Goal: Information Seeking & Learning: Learn about a topic

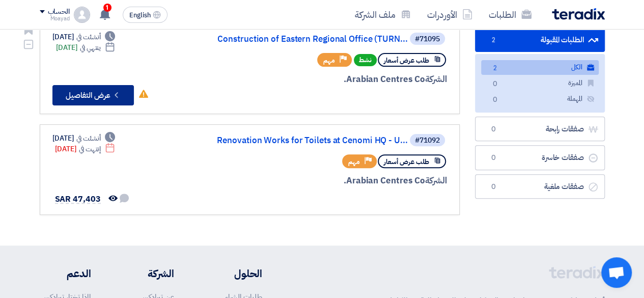
click at [104, 93] on button "Check details عرض التفاصيل" at bounding box center [93, 95] width 82 height 20
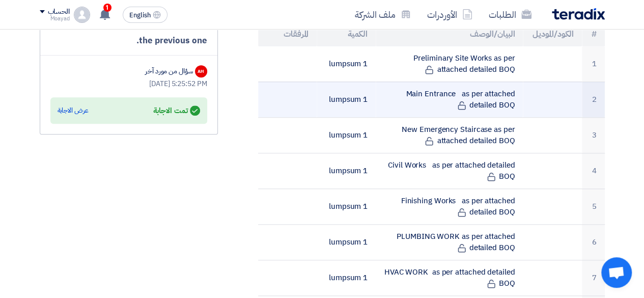
scroll to position [458, 0]
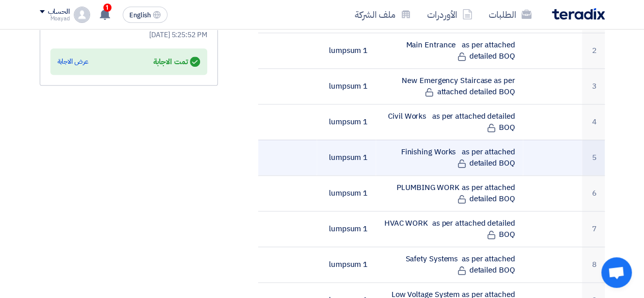
click at [423, 140] on td "Finishing Works as per attached detailed BOQ" at bounding box center [449, 158] width 147 height 36
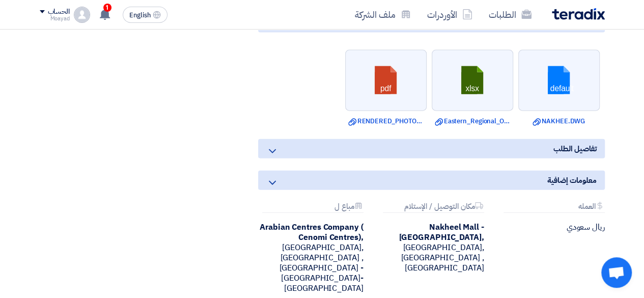
scroll to position [1121, 0]
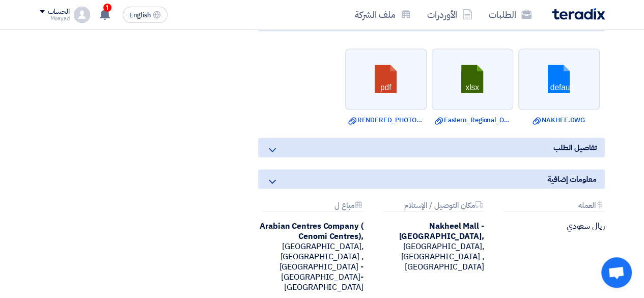
click at [500, 138] on div "تفاصيل الطلب" at bounding box center [431, 147] width 347 height 19
click at [472, 138] on div "تفاصيل الطلب" at bounding box center [431, 147] width 347 height 19
click at [270, 148] on use at bounding box center [272, 150] width 7 height 4
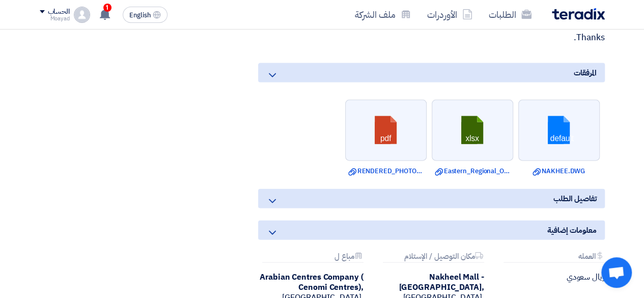
scroll to position [1070, 0]
click at [105, 11] on span "1" at bounding box center [107, 8] width 8 height 8
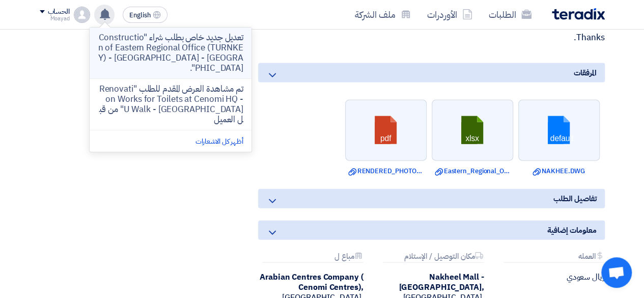
click at [177, 39] on p "تعديل جديد خاص بطلب شراء "Construction of Eastern Regional Office (TURNKEY) - […" at bounding box center [171, 53] width 146 height 41
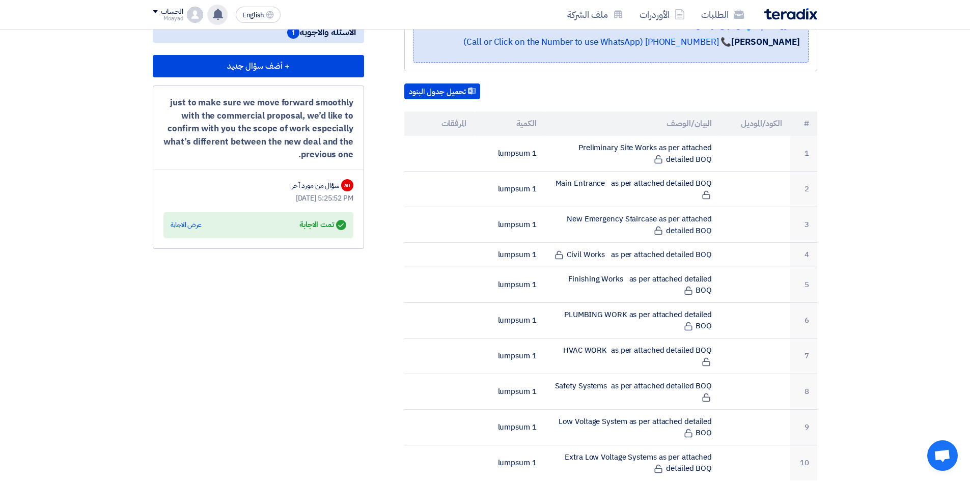
scroll to position [255, 0]
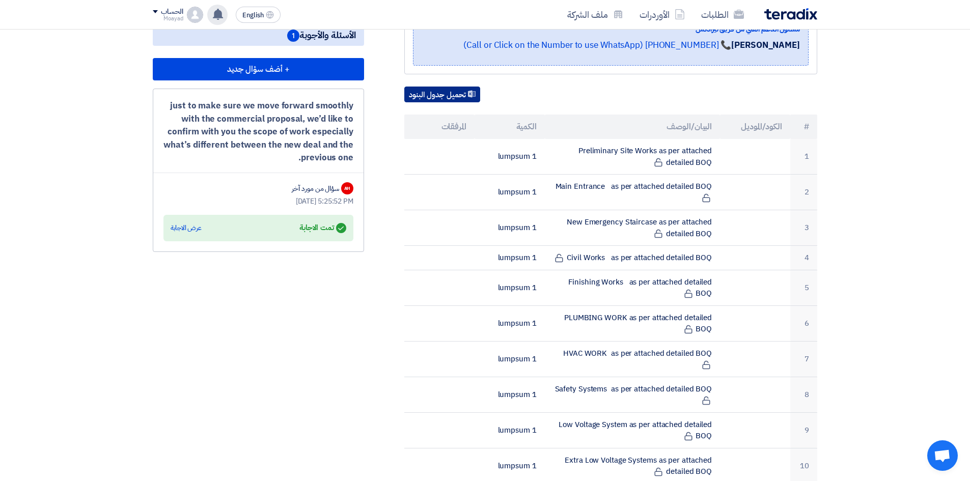
click at [458, 92] on button "تحميل جدول البنود" at bounding box center [442, 95] width 76 height 16
click at [192, 230] on div "عرض الاجابة" at bounding box center [186, 228] width 31 height 10
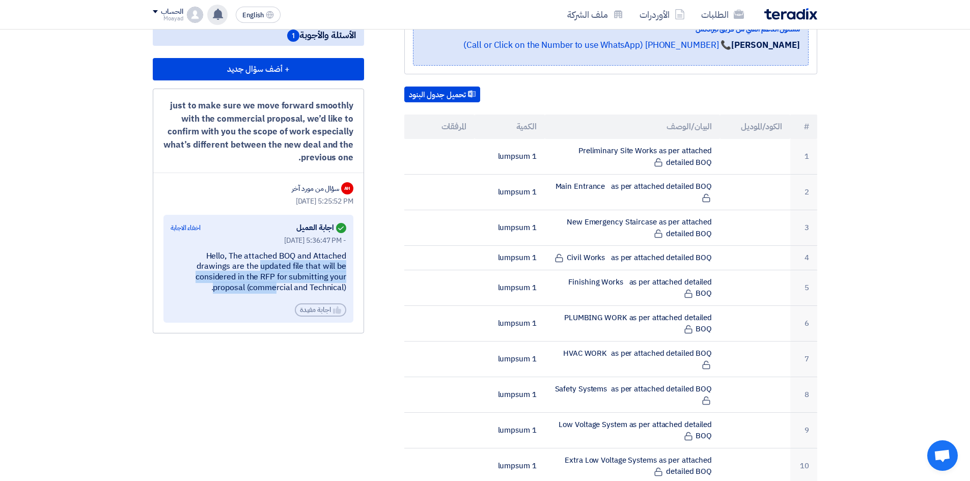
drag, startPoint x: 174, startPoint y: 255, endPoint x: 340, endPoint y: 278, distance: 167.6
click at [340, 278] on div "Hello, The attached BOQ and Attached drawings are the updated file that will be…" at bounding box center [259, 272] width 176 height 42
click at [281, 274] on div "Hello, The attached BOQ and Attached drawings are the updated file that will be…" at bounding box center [259, 272] width 176 height 42
drag, startPoint x: 254, startPoint y: 285, endPoint x: 366, endPoint y: 287, distance: 111.6
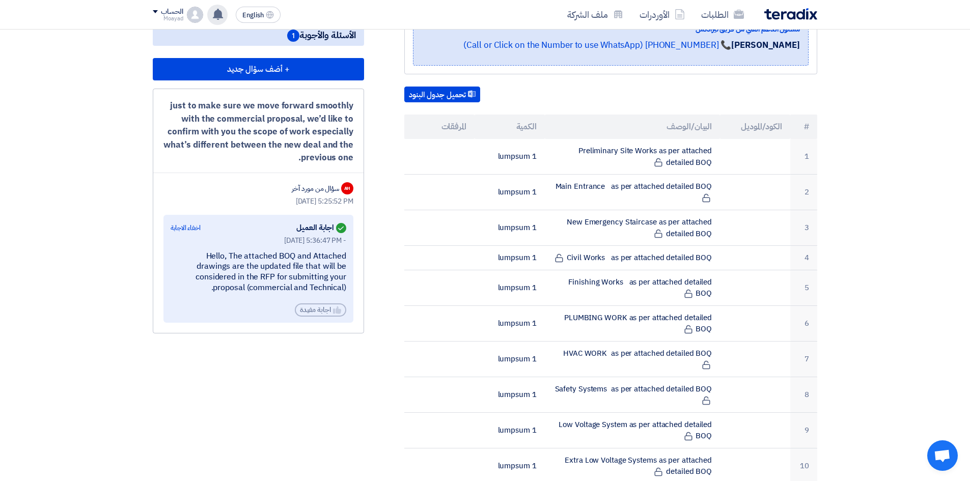
click at [235, 298] on div "[DATE] 5:36:47 PM - Hello, The attached BOQ and Attached drawings are the updat…" at bounding box center [259, 276] width 176 height 82
drag, startPoint x: 338, startPoint y: 256, endPoint x: 263, endPoint y: 257, distance: 75.4
click at [263, 257] on div "Hello, The attached BOQ and Attached drawings are the updated file that will be…" at bounding box center [259, 272] width 176 height 42
click at [322, 256] on div "Hello, The attached BOQ and Attached drawings are the updated file that will be…" at bounding box center [259, 272] width 176 height 42
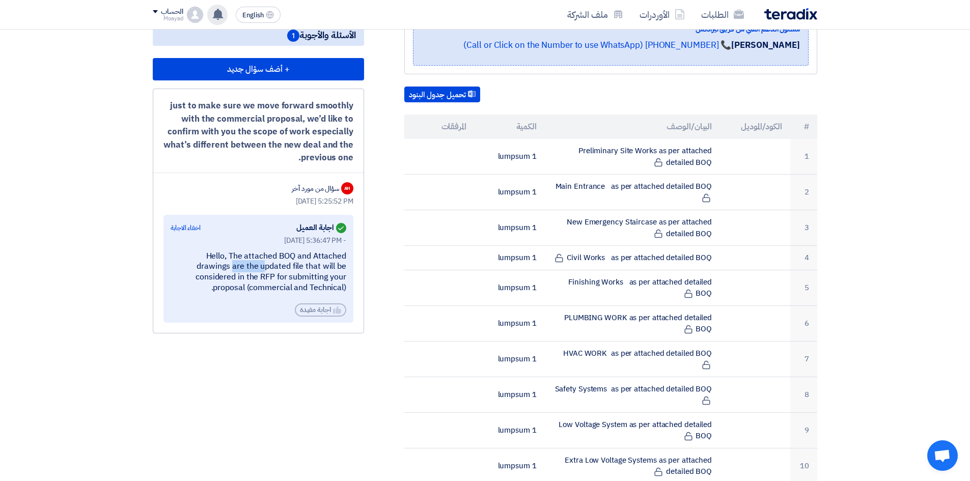
click at [322, 256] on div "Hello, The attached BOQ and Attached drawings are the updated file that will be…" at bounding box center [259, 272] width 176 height 42
drag, startPoint x: 300, startPoint y: 346, endPoint x: 309, endPoint y: 349, distance: 9.0
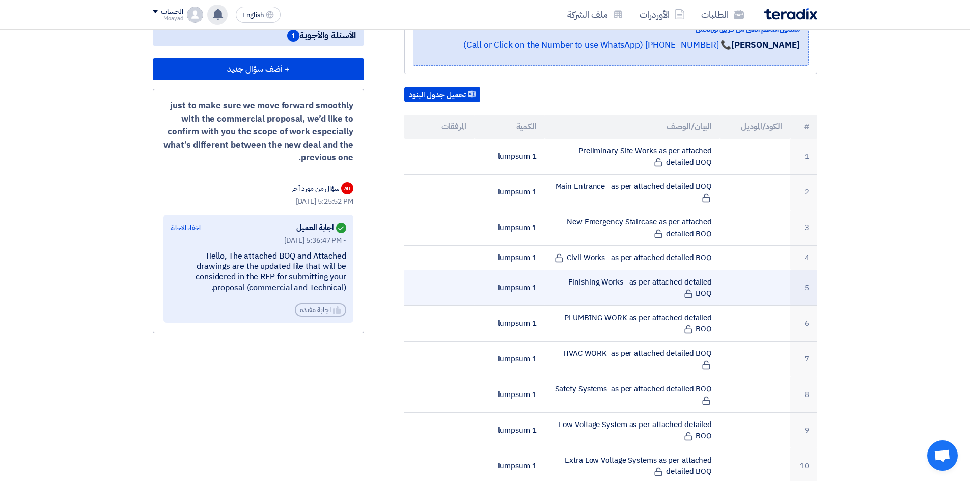
click at [540, 278] on td "1 lumpsum" at bounding box center [510, 288] width 70 height 36
click at [613, 280] on td "Finishing Works as per attached detailed BOQ" at bounding box center [633, 288] width 176 height 36
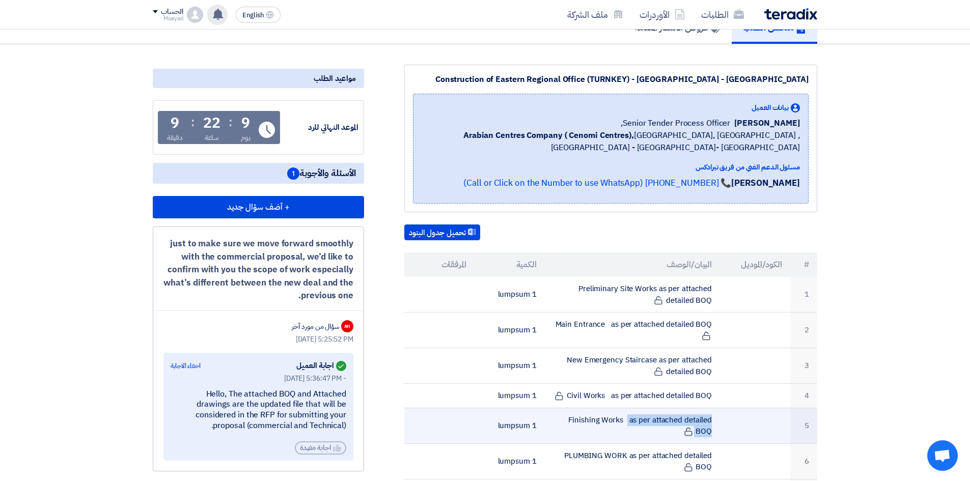
scroll to position [102, 0]
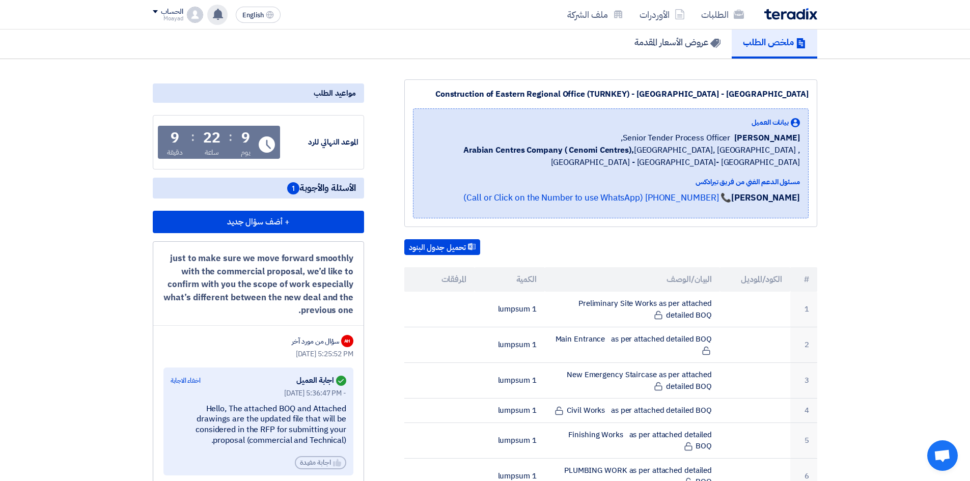
click at [644, 136] on span "[PERSON_NAME]" at bounding box center [768, 138] width 66 height 12
click at [644, 137] on span "[PERSON_NAME]" at bounding box center [768, 138] width 66 height 12
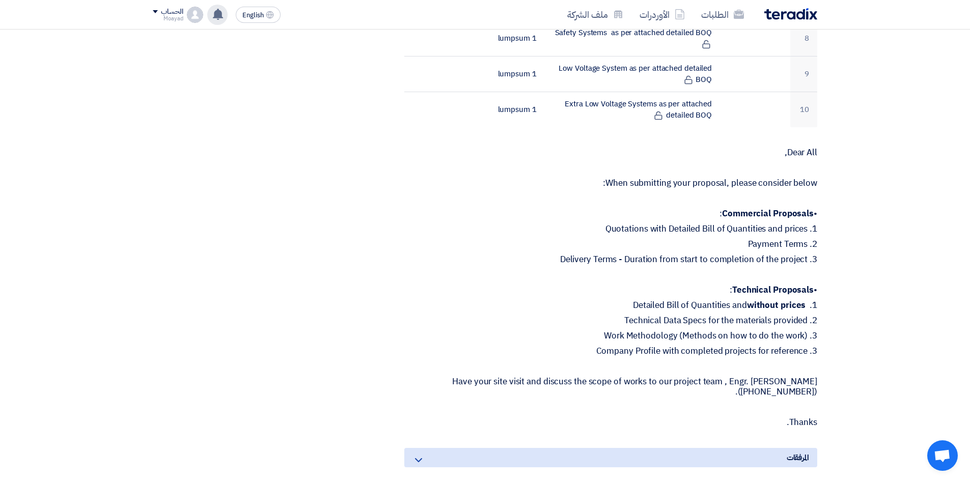
scroll to position [815, 0]
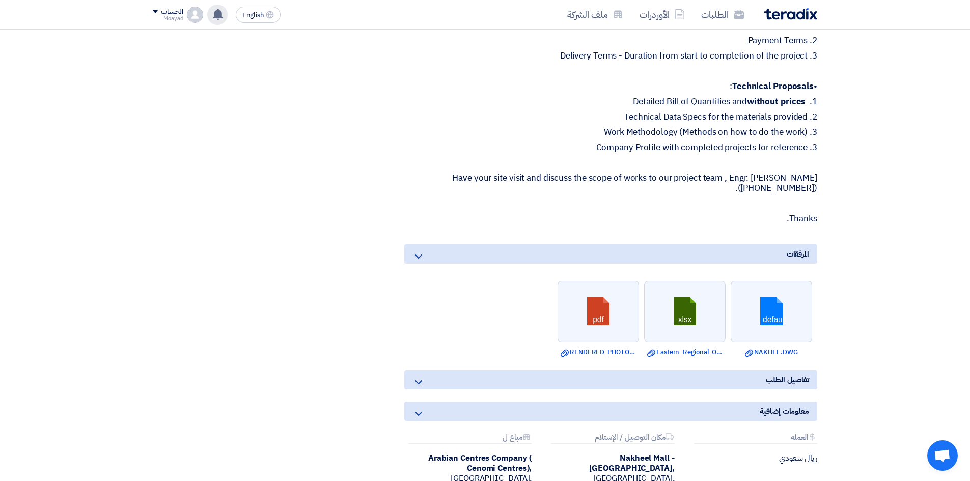
click at [644, 180] on p "Have your site visit and discuss the scope of works to our project team , Engr.…" at bounding box center [610, 183] width 413 height 20
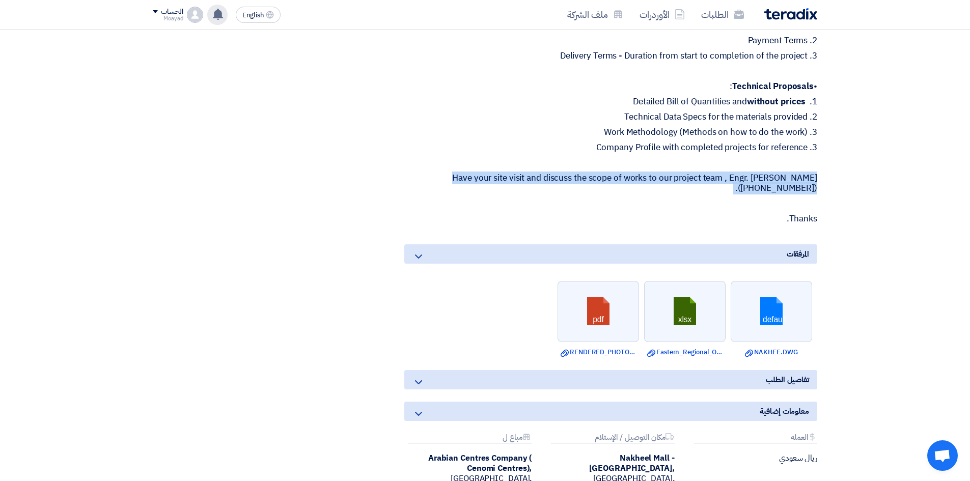
drag, startPoint x: 729, startPoint y: 180, endPoint x: 758, endPoint y: 179, distance: 29.0
click at [644, 179] on p "Have your site visit and discuss the scope of works to our project team , Engr.…" at bounding box center [610, 183] width 413 height 20
click at [644, 174] on p "Have your site visit and discuss the scope of works to our project team , Engr.…" at bounding box center [610, 183] width 413 height 20
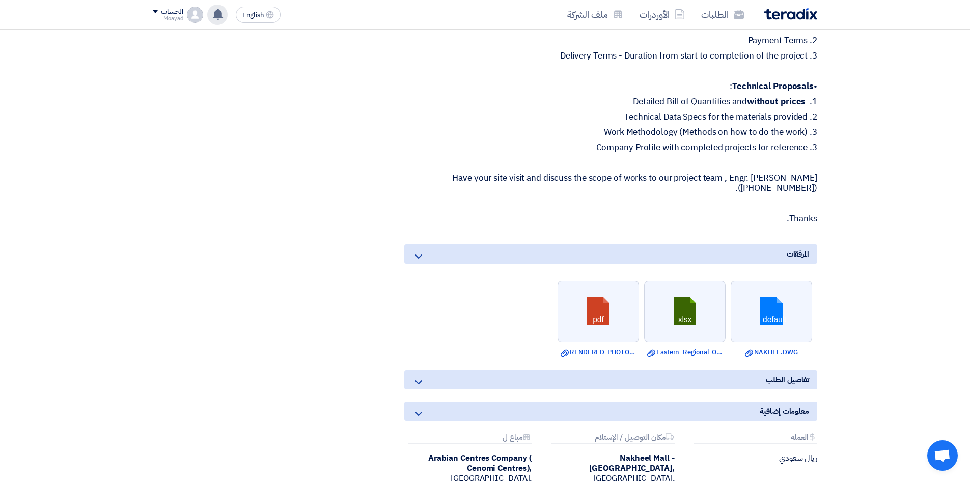
click at [644, 182] on p "Have your site visit and discuss the scope of works to our project team , Engr.…" at bounding box center [610, 183] width 413 height 20
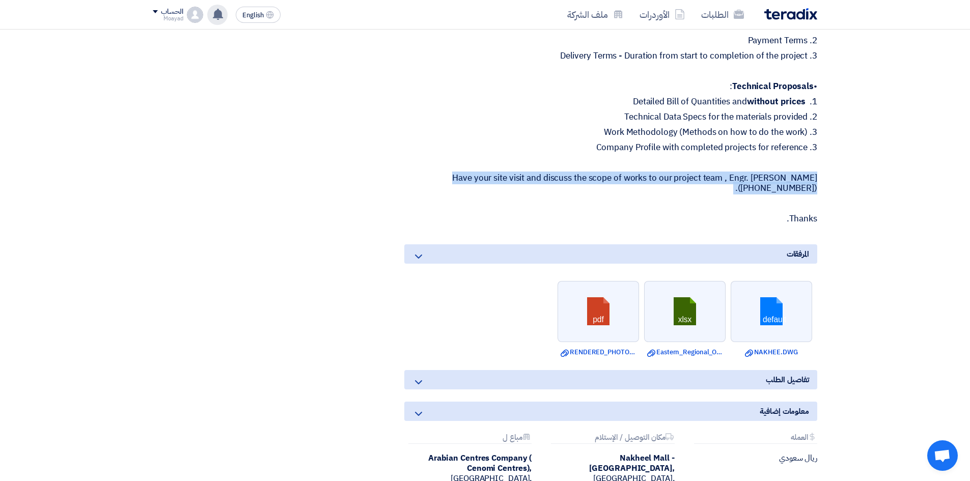
click at [644, 182] on p "Have your site visit and discuss the scope of works to our project team , Engr.…" at bounding box center [610, 183] width 413 height 20
click at [442, 181] on p "Have your site visit and discuss the scope of works to our project team , Engr.…" at bounding box center [610, 183] width 413 height 20
drag, startPoint x: 419, startPoint y: 183, endPoint x: 593, endPoint y: 189, distance: 174.8
click at [593, 189] on p "Have your site visit and discuss the scope of works to our project team , Engr.…" at bounding box center [610, 183] width 413 height 20
click at [644, 174] on p "Have your site visit and discuss the scope of works to our project team , Engr.…" at bounding box center [610, 183] width 413 height 20
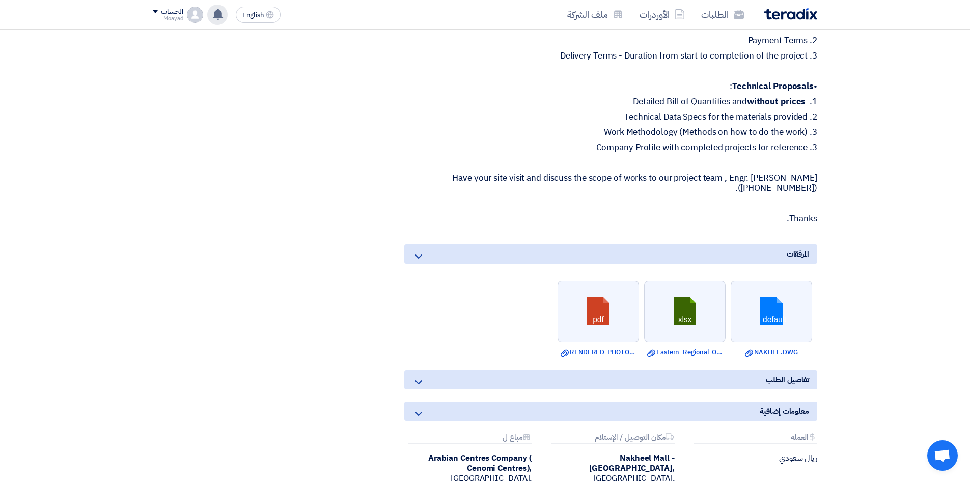
click at [644, 179] on p "Have your site visit and discuss the scope of works to our project team , Engr.…" at bounding box center [610, 183] width 413 height 20
drag, startPoint x: 654, startPoint y: 176, endPoint x: 392, endPoint y: 179, distance: 261.9
click at [561, 182] on p "Have your site visit and discuss the scope of works to our project team , Engr.…" at bounding box center [610, 183] width 413 height 20
click at [563, 181] on p "Have your site visit and discuss the scope of works to our project team , Engr.…" at bounding box center [610, 183] width 413 height 20
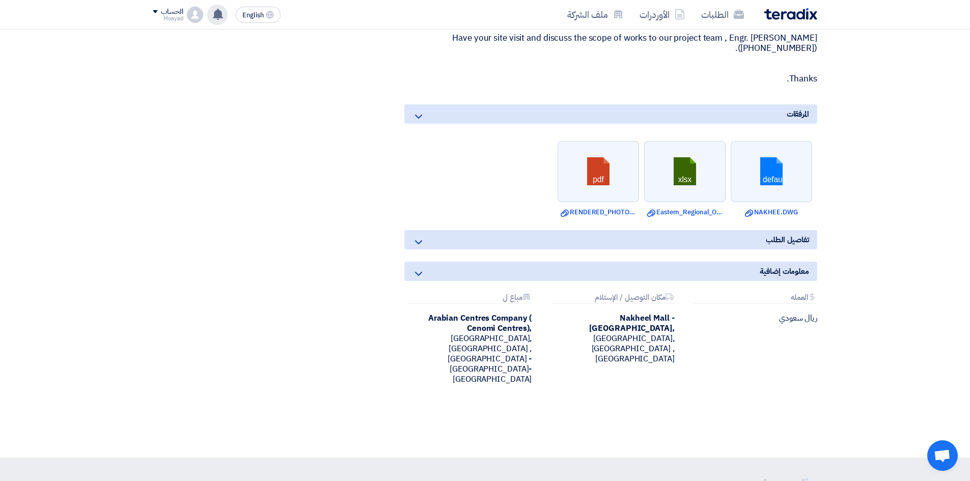
scroll to position [968, 0]
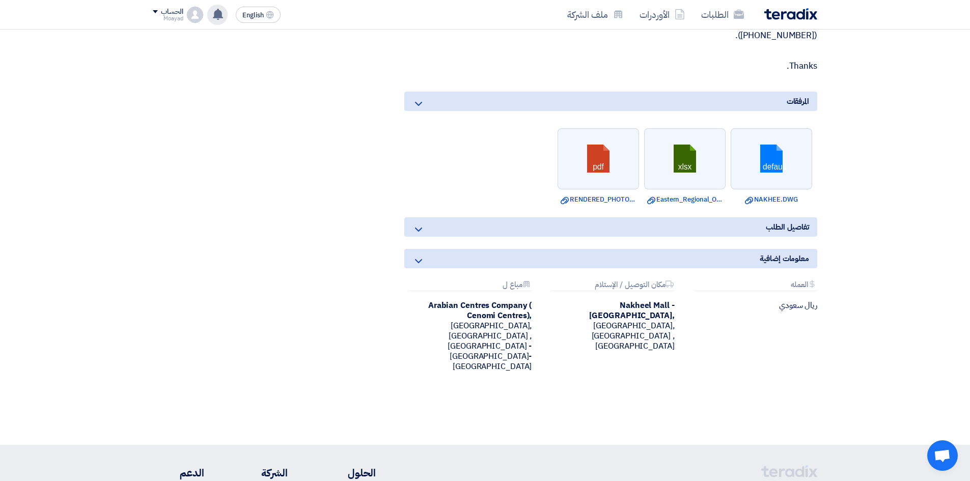
click at [644, 258] on span "معلومات إضافية" at bounding box center [784, 258] width 49 height 11
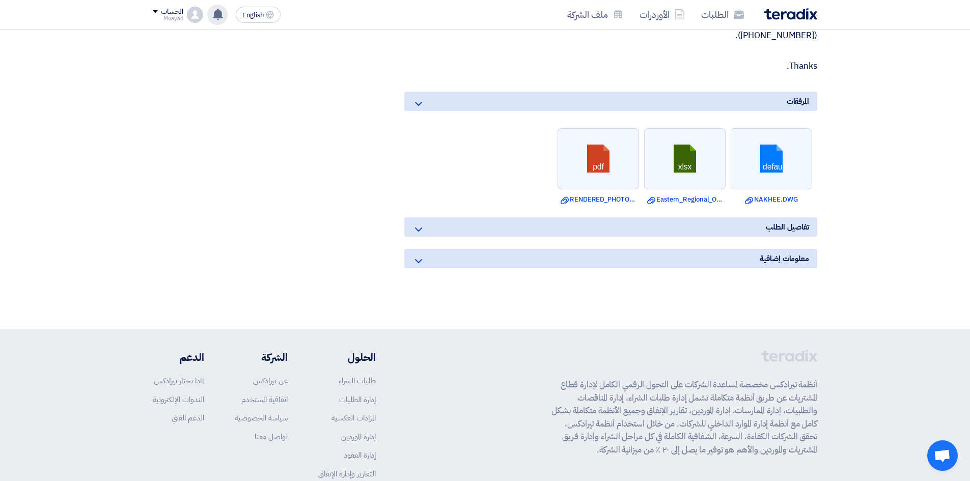
click at [644, 258] on span "معلومات إضافية" at bounding box center [784, 258] width 49 height 11
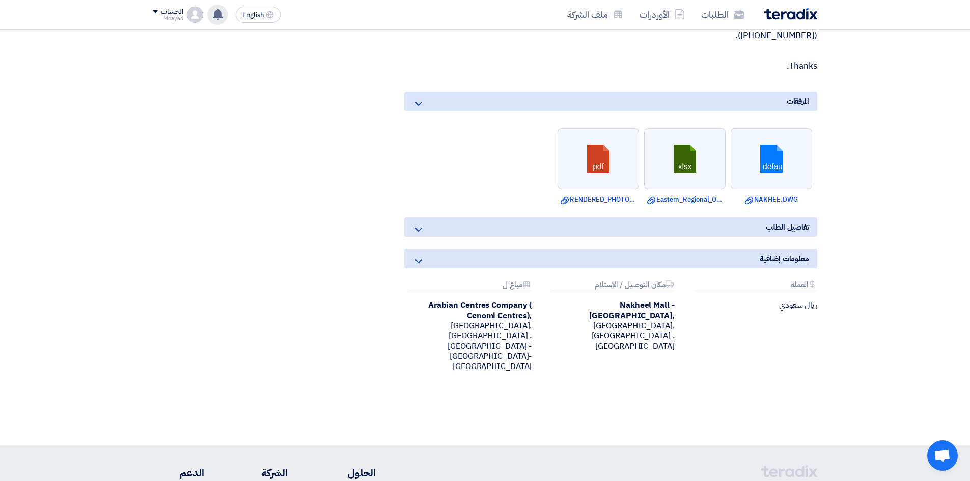
click at [644, 230] on span "تفاصيل الطلب" at bounding box center [787, 227] width 43 height 11
click at [631, 229] on div "تفاصيل الطلب" at bounding box center [610, 227] width 413 height 19
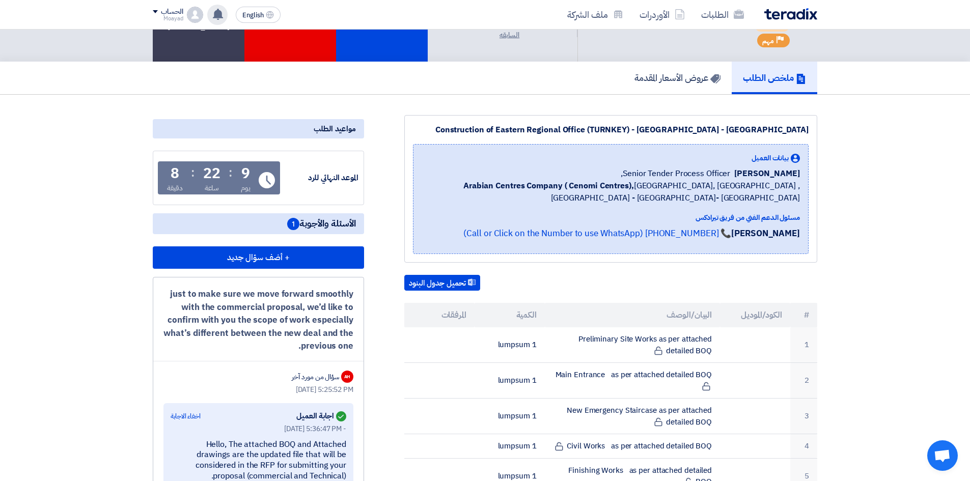
scroll to position [0, 0]
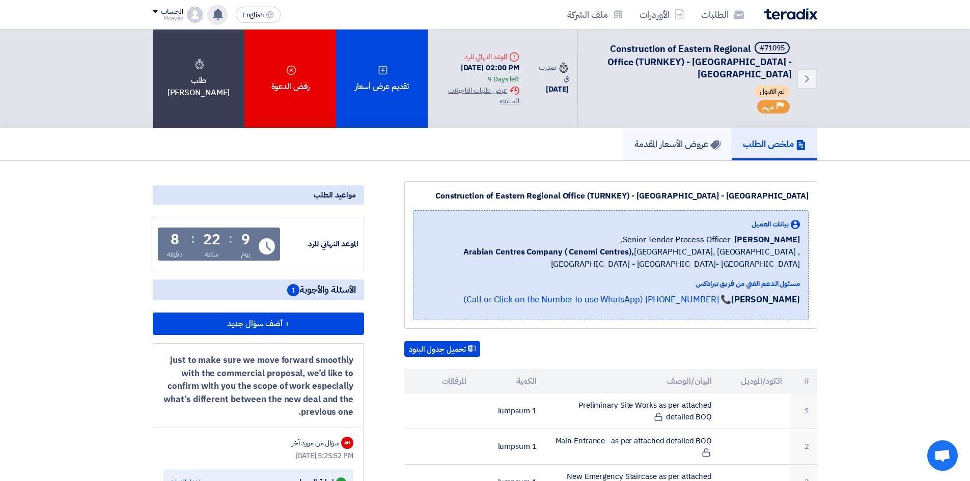
click at [644, 152] on link "عروض الأسعار المقدمة" at bounding box center [678, 144] width 109 height 33
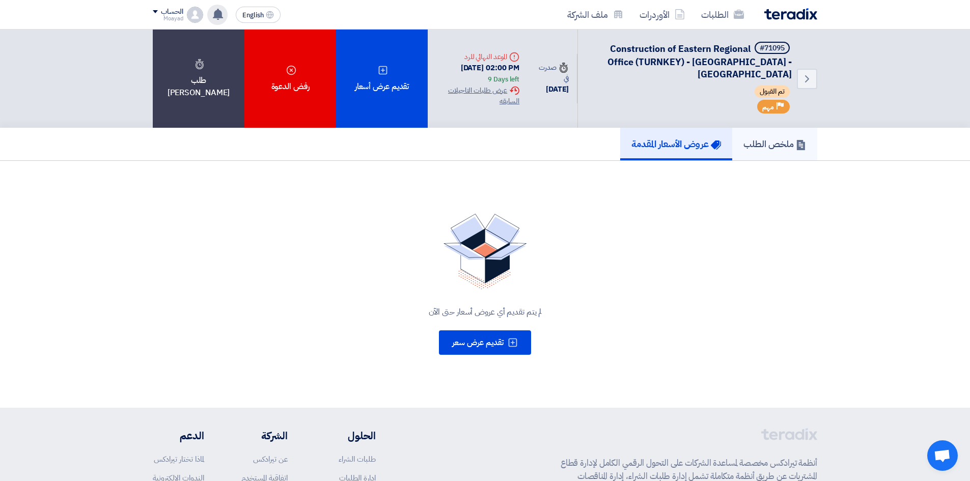
click at [644, 144] on h5 "ملخص الطلب" at bounding box center [775, 144] width 63 height 12
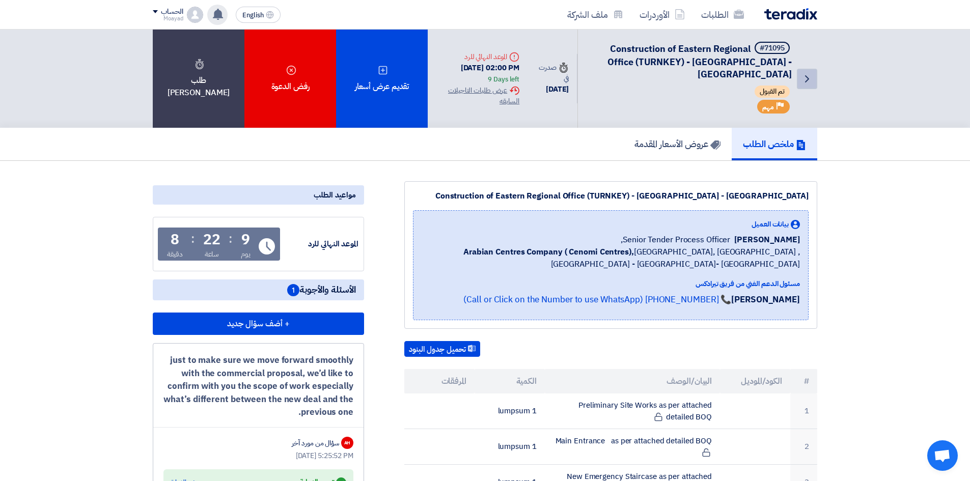
click at [644, 73] on icon "Back" at bounding box center [807, 79] width 12 height 12
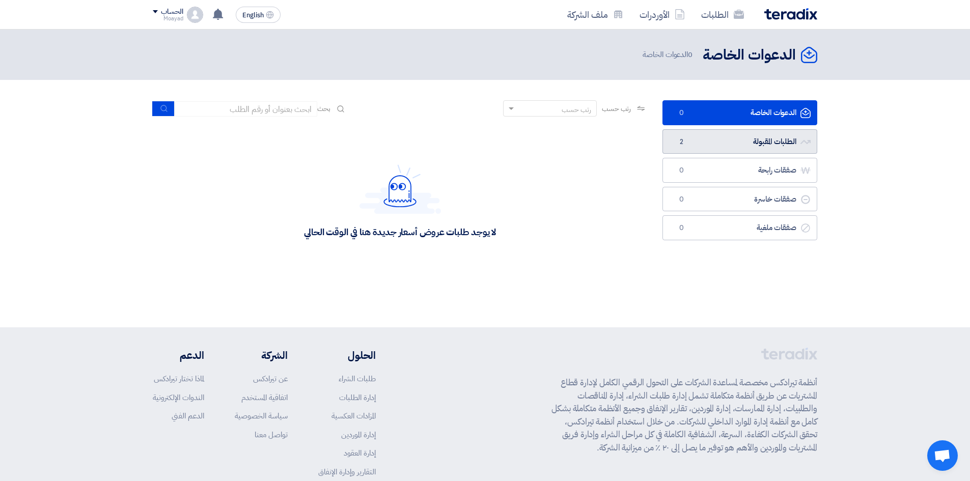
click at [644, 143] on link "الطلبات المقبولة الطلبات المقبولة 2" at bounding box center [740, 141] width 155 height 25
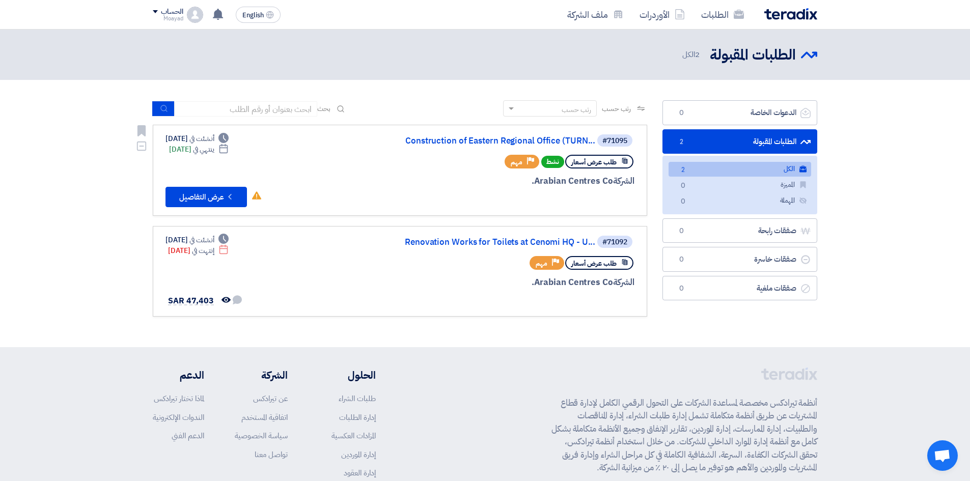
click at [606, 159] on span "طلب عرض أسعار" at bounding box center [594, 162] width 45 height 10
click at [644, 16] on icon at bounding box center [680, 14] width 10 height 10
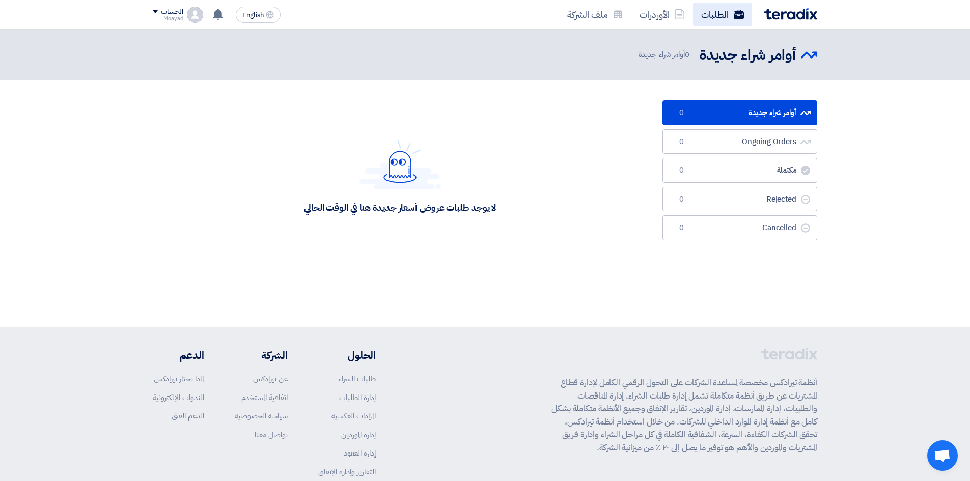
click at [644, 16] on use at bounding box center [739, 14] width 10 height 9
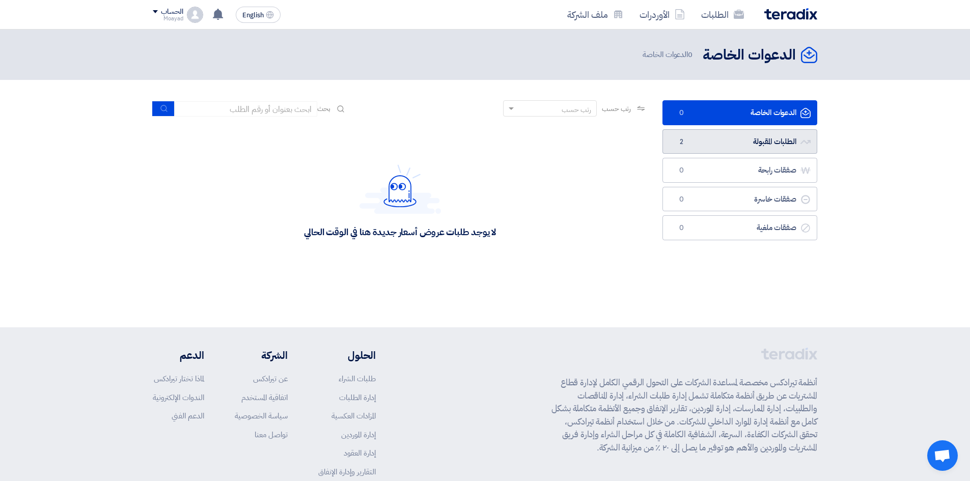
click at [644, 137] on link "الطلبات المقبولة الطلبات المقبولة 2" at bounding box center [740, 141] width 155 height 25
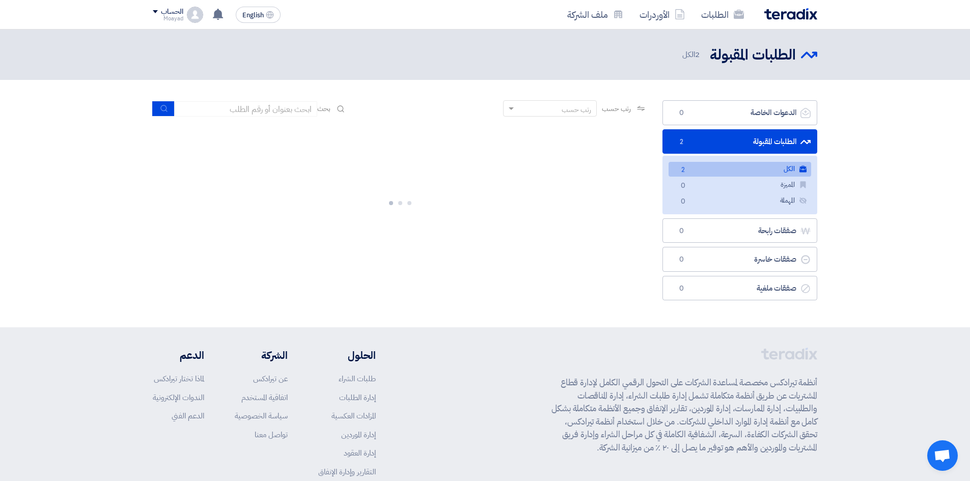
click at [528, 151] on div at bounding box center [400, 201] width 495 height 153
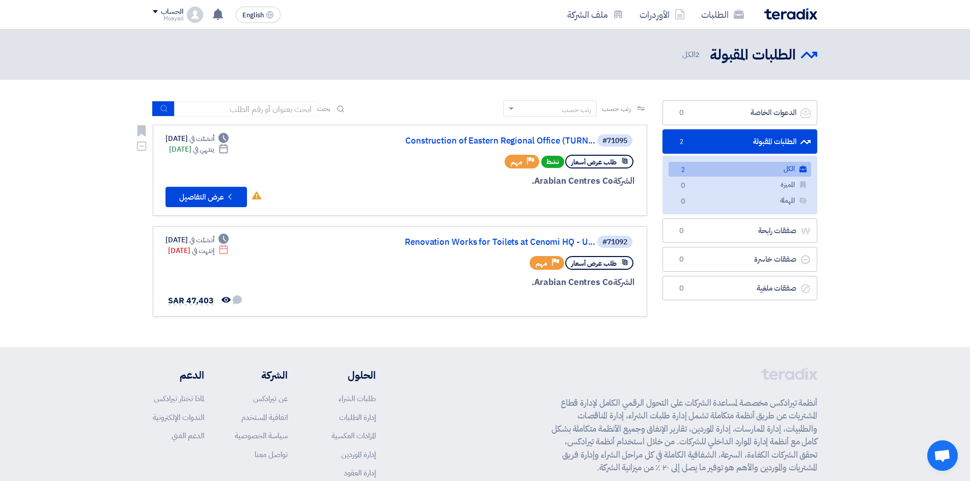
click at [214, 138] on span "أنشئت في" at bounding box center [202, 138] width 24 height 11
drag, startPoint x: 226, startPoint y: 138, endPoint x: 175, endPoint y: 151, distance: 53.3
click at [175, 151] on div "Deadline أنشئت في [DATE] Deadline ينتهي في [DATE]" at bounding box center [197, 143] width 63 height 21
click at [176, 151] on div "Deadline ينتهي في [DATE]" at bounding box center [199, 149] width 60 height 11
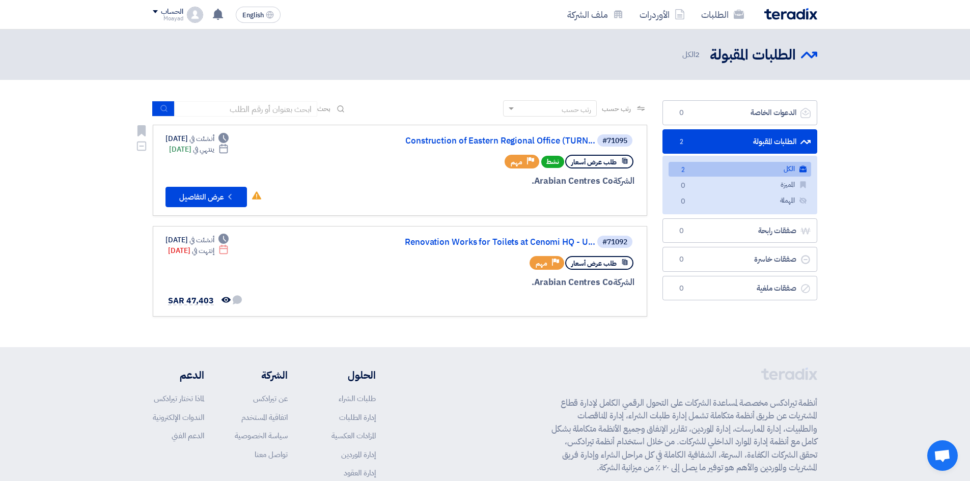
click at [176, 151] on div "Deadline ينتهي في [DATE]" at bounding box center [199, 149] width 60 height 11
click at [198, 151] on div "Deadline ينتهي في [DATE]" at bounding box center [199, 149] width 60 height 11
click at [104, 190] on section "الدعوات الخاصة الدعوات الخاصة 0 الطلبات المقبولة الطلبات المقبولة 2 الكل الكل 2…" at bounding box center [485, 213] width 970 height 267
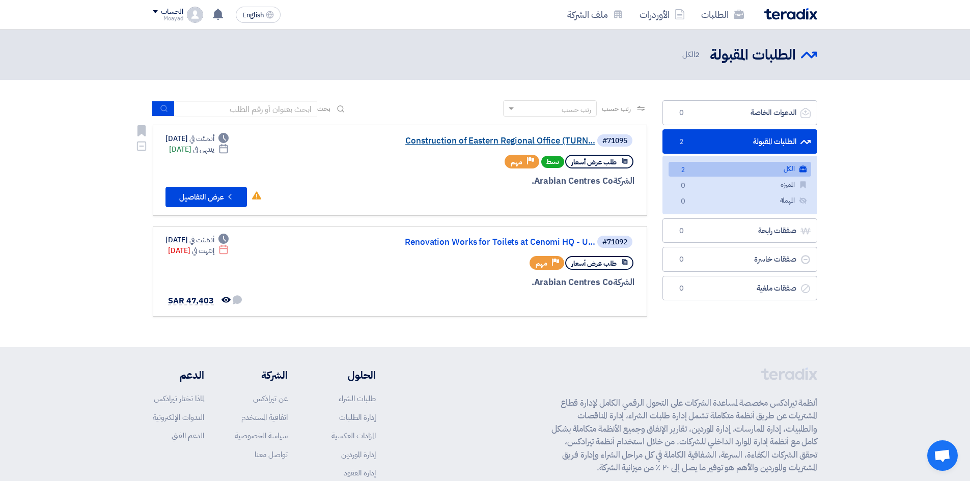
click at [498, 144] on link "Construction of Eastern Regional Office (TURN..." at bounding box center [494, 141] width 204 height 9
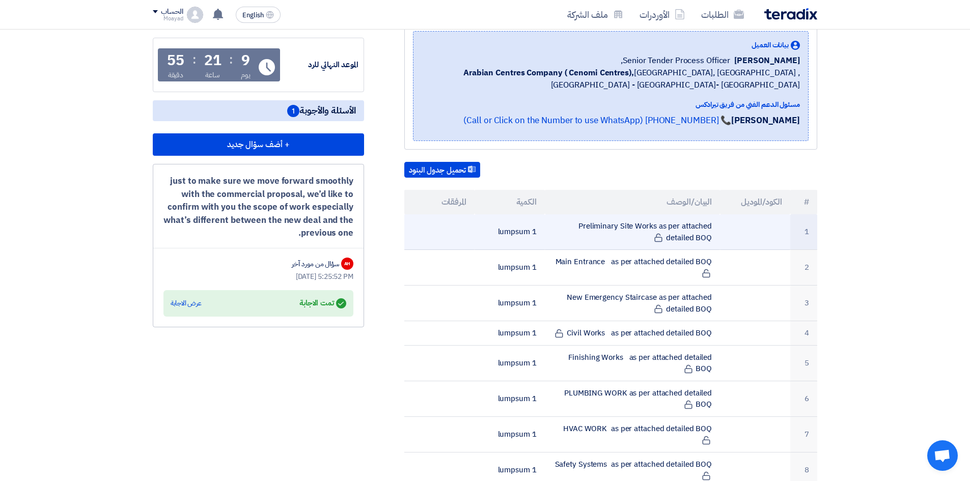
scroll to position [204, 0]
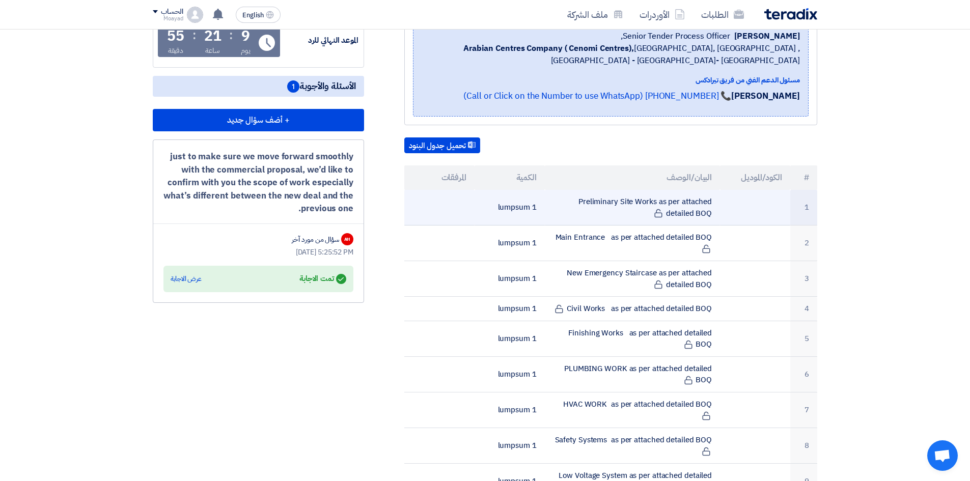
click at [549, 206] on td "Preliminary Site Works as per attached detailed BOQ" at bounding box center [633, 208] width 176 height 36
click at [512, 212] on td "1 lumpsum" at bounding box center [510, 208] width 70 height 36
click at [644, 215] on td "Preliminary Site Works as per attached detailed BOQ" at bounding box center [633, 208] width 176 height 36
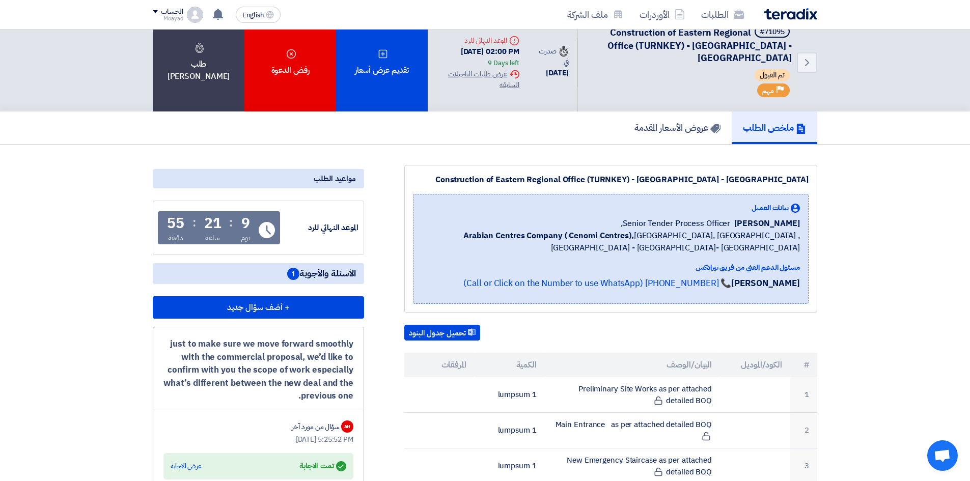
scroll to position [0, 0]
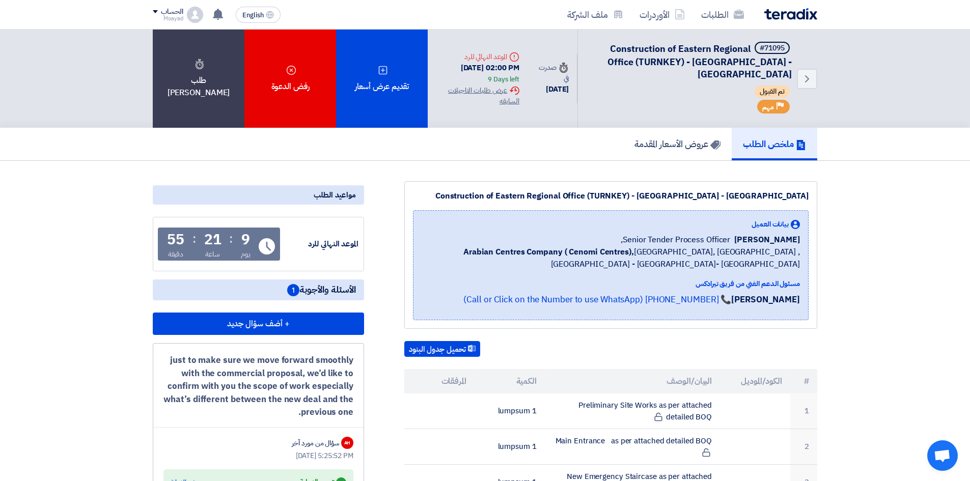
click at [595, 196] on div "Construction of Eastern Regional Office (TURNKEY) - [GEOGRAPHIC_DATA] - [GEOGRA…" at bounding box center [611, 196] width 396 height 12
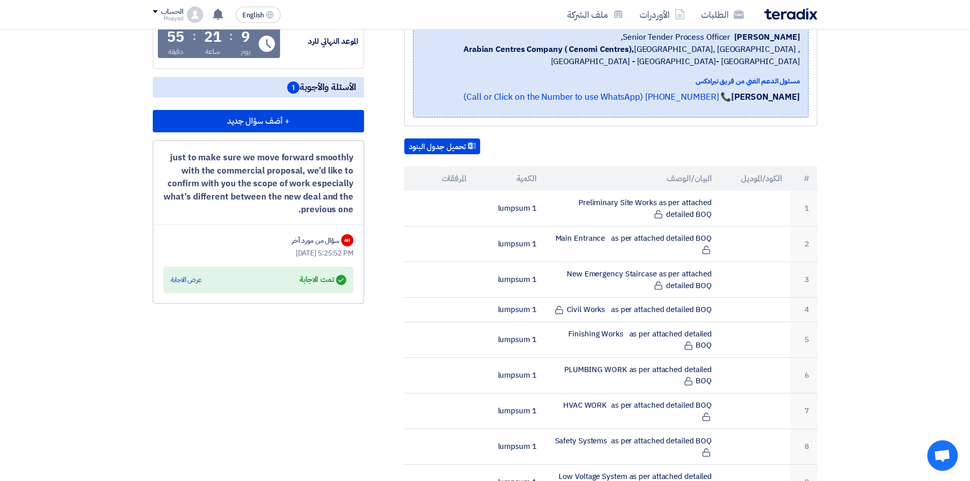
scroll to position [204, 0]
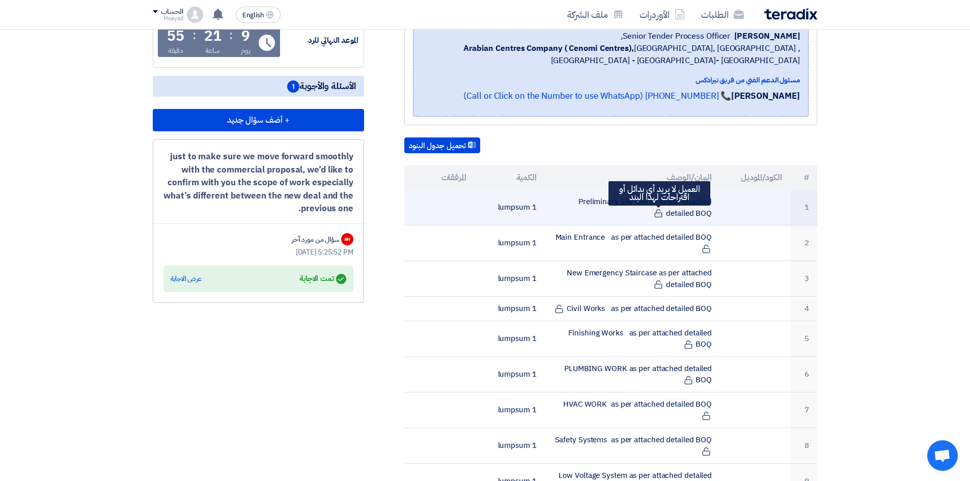
click at [644, 218] on icon at bounding box center [658, 213] width 9 height 9
click at [644, 215] on td "Preliminary Site Works as per attached detailed BOQ" at bounding box center [633, 208] width 176 height 36
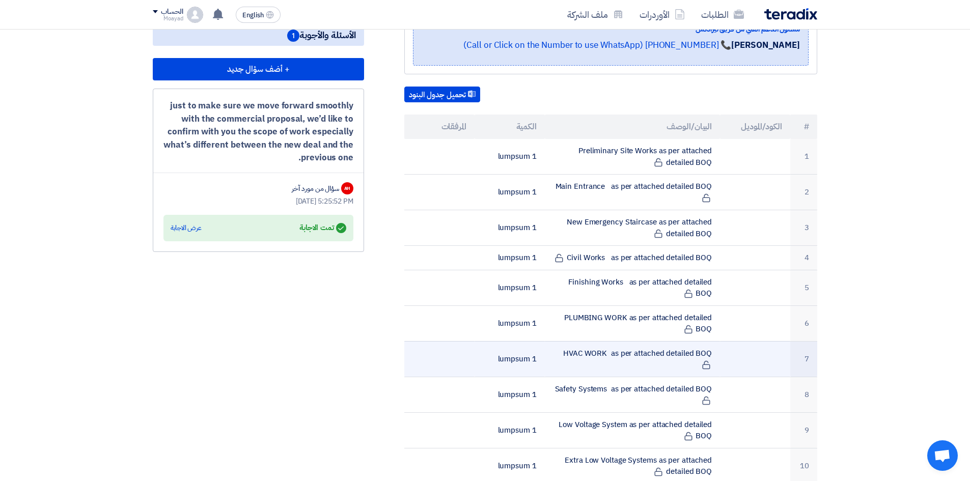
scroll to position [357, 0]
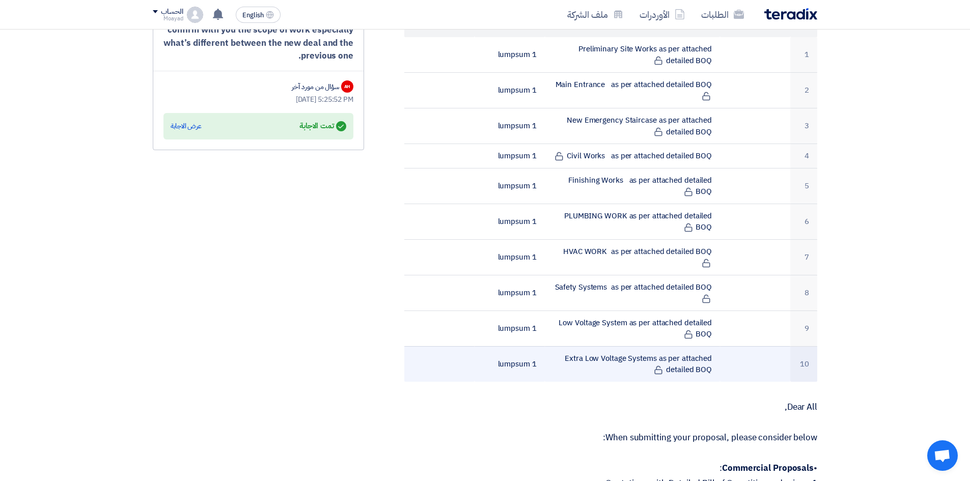
click at [644, 298] on td "10" at bounding box center [804, 364] width 27 height 36
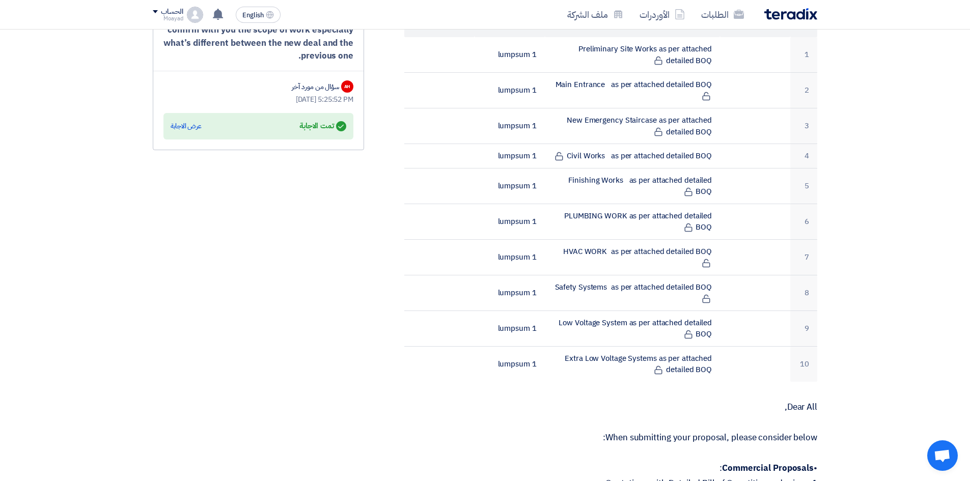
click at [644, 298] on section "Construction of Eastern Regional Office (TURNKEY) - [GEOGRAPHIC_DATA] - [GEOGRA…" at bounding box center [485, 430] width 970 height 1252
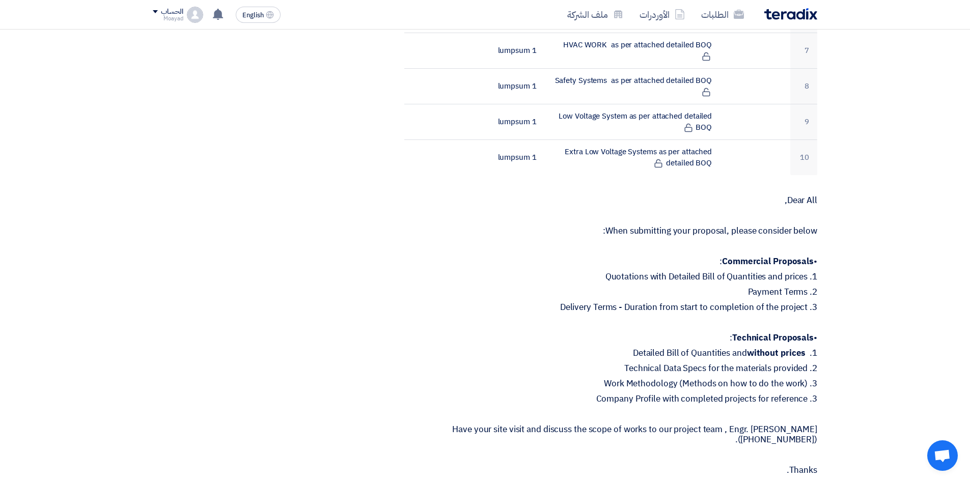
scroll to position [815, 0]
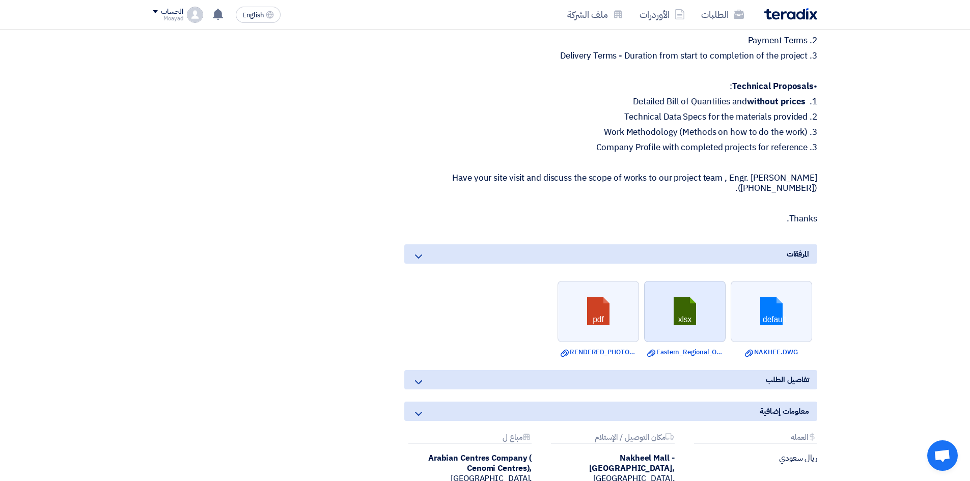
click at [644, 298] on link at bounding box center [686, 312] width 82 height 61
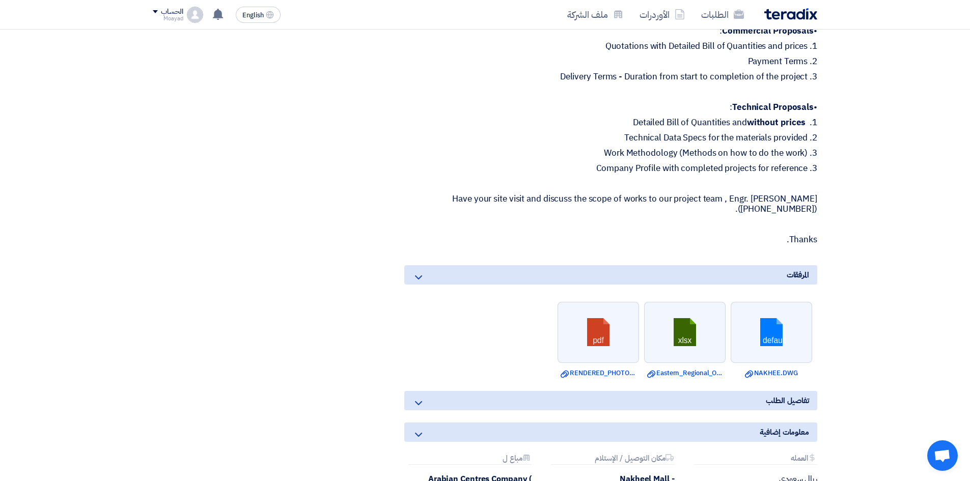
scroll to position [866, 0]
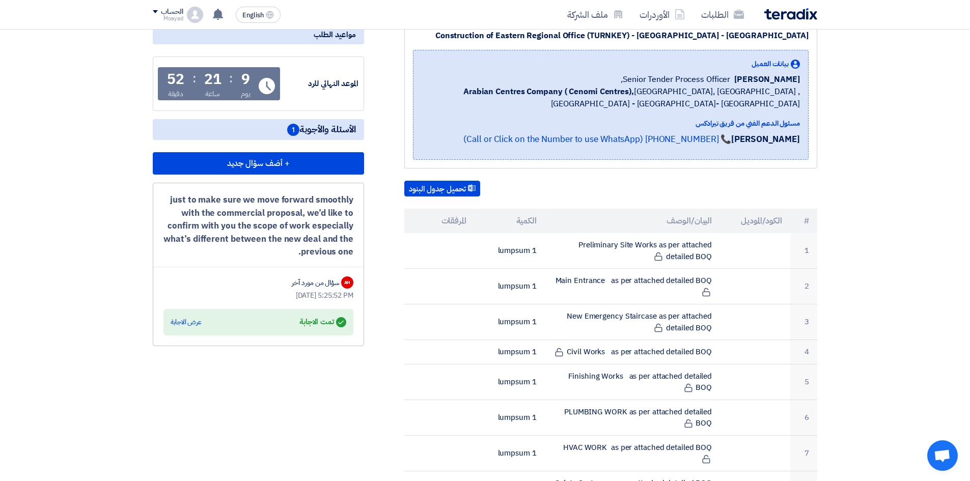
scroll to position [0, 0]
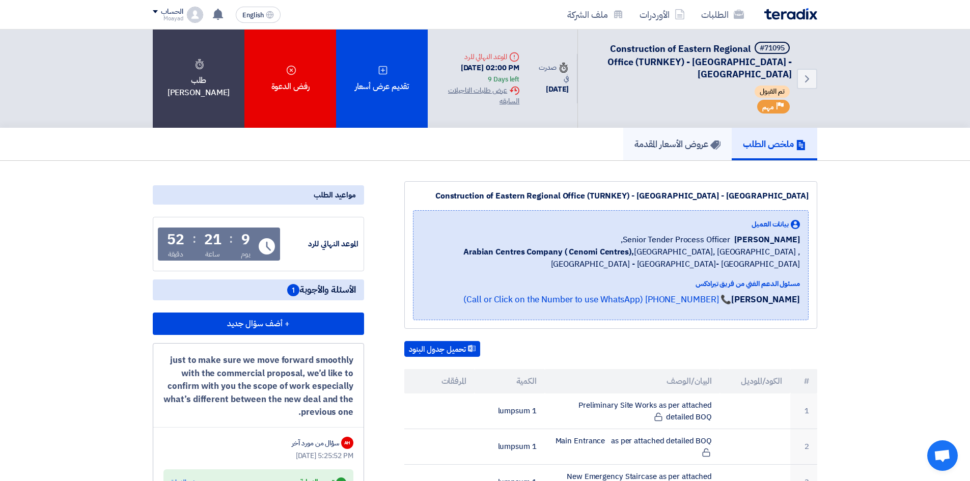
click at [644, 139] on h5 "عروض الأسعار المقدمة" at bounding box center [678, 144] width 86 height 12
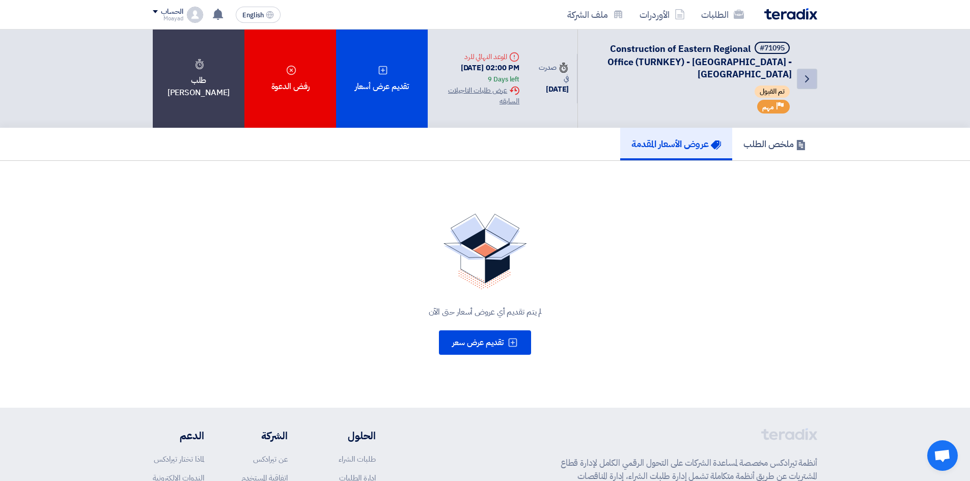
click at [644, 78] on icon "Back" at bounding box center [807, 79] width 12 height 12
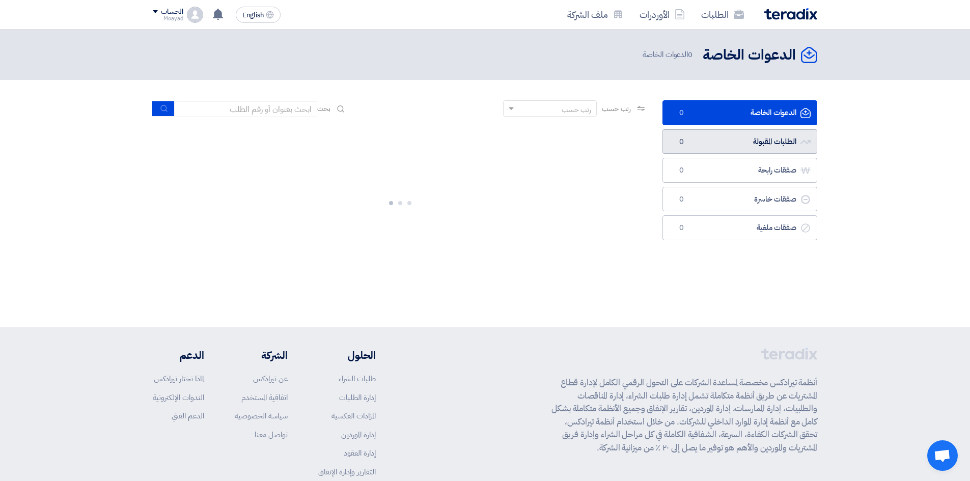
click at [644, 139] on link "الطلبات المقبولة الطلبات المقبولة 0" at bounding box center [740, 141] width 155 height 25
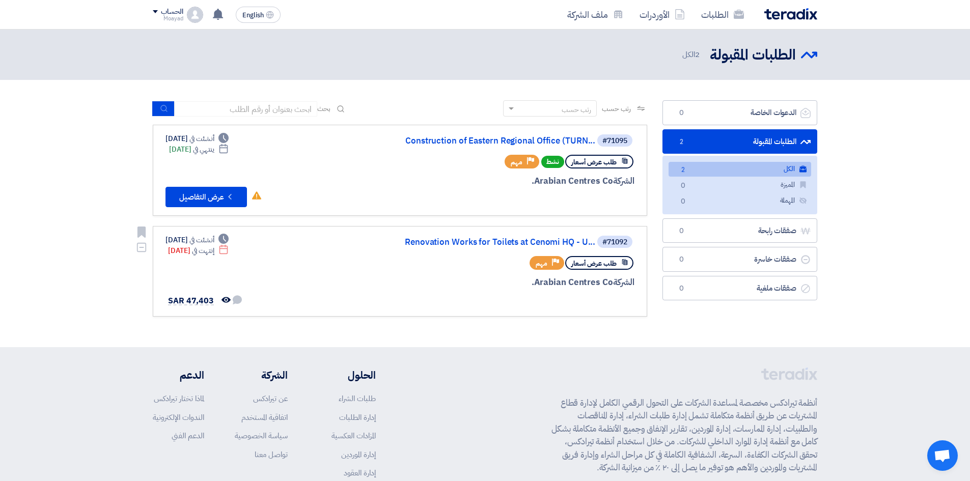
click at [214, 235] on span "أنشئت في" at bounding box center [202, 240] width 24 height 11
click at [223, 298] on icon "تمت مشاهدة العرض من قبل العميل" at bounding box center [226, 299] width 9 height 9
click at [496, 234] on link "#71092 Renovation Works for Toilets at [GEOGRAPHIC_DATA] - U... طلب عرض أسعار P…" at bounding box center [400, 271] width 495 height 91
click at [501, 236] on div "#71092 Renovation Works for Toilets at [GEOGRAPHIC_DATA] - U..." at bounding box center [512, 242] width 245 height 14
click at [509, 246] on link "Renovation Works for Toilets at Cenomi HQ - U..." at bounding box center [494, 242] width 204 height 9
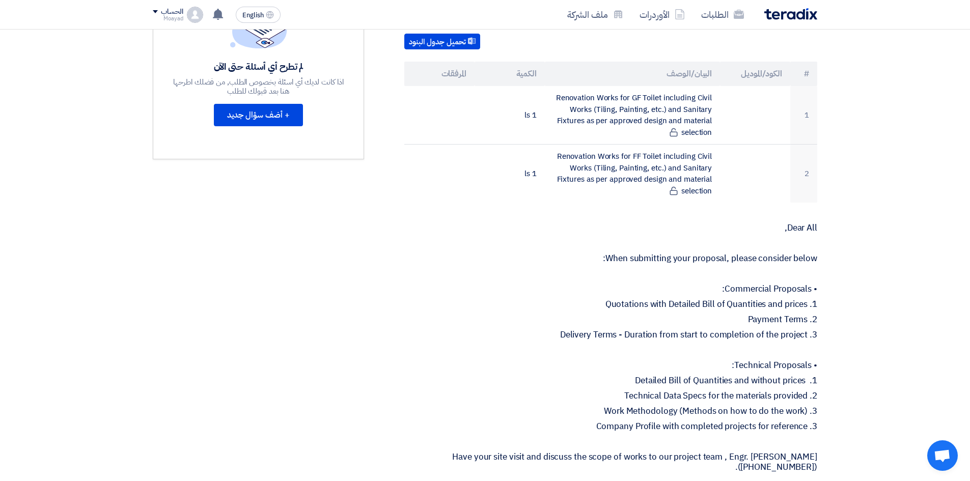
scroll to position [204, 0]
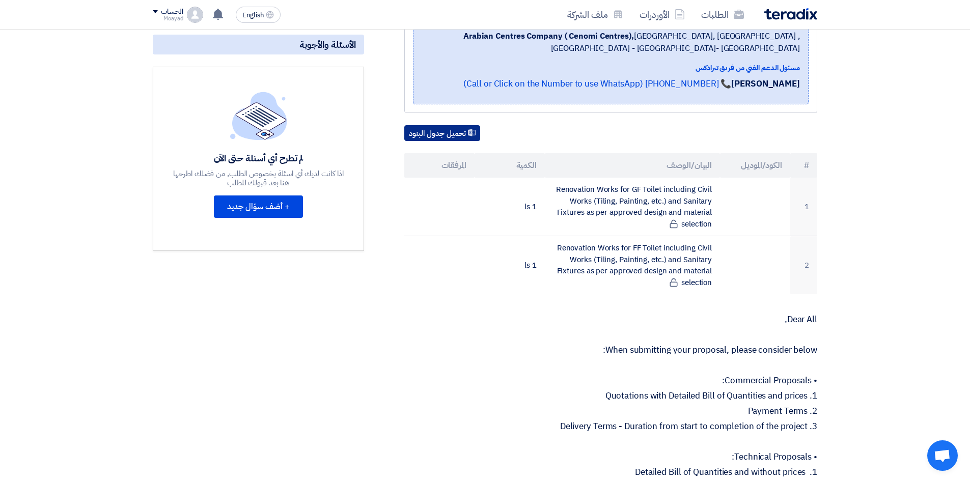
click at [448, 130] on button "تحميل جدول البنود" at bounding box center [442, 133] width 76 height 16
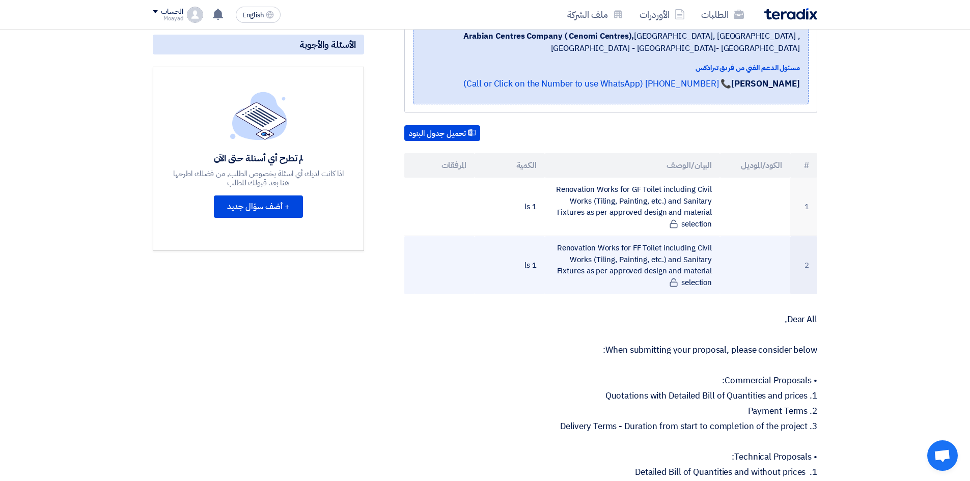
drag, startPoint x: 663, startPoint y: 201, endPoint x: 633, endPoint y: 294, distance: 98.0
click at [633, 294] on tbody "1 Renovation Works for GF Toilet including Civil Works (Tiling, Painting, etc.)…" at bounding box center [610, 236] width 413 height 117
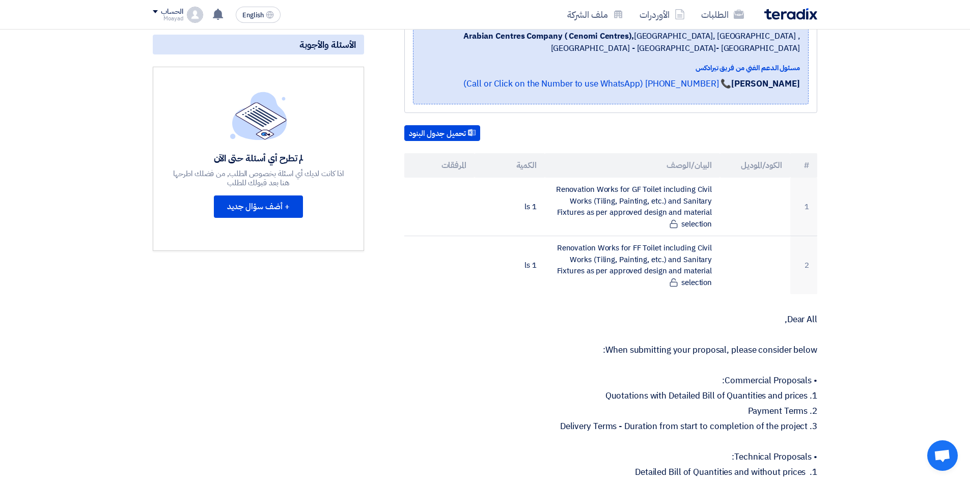
click at [508, 298] on div "Renovation Works for Toilets at Cenomi HQ - [GEOGRAPHIC_DATA] - [GEOGRAPHIC_DAT…" at bounding box center [598, 442] width 453 height 955
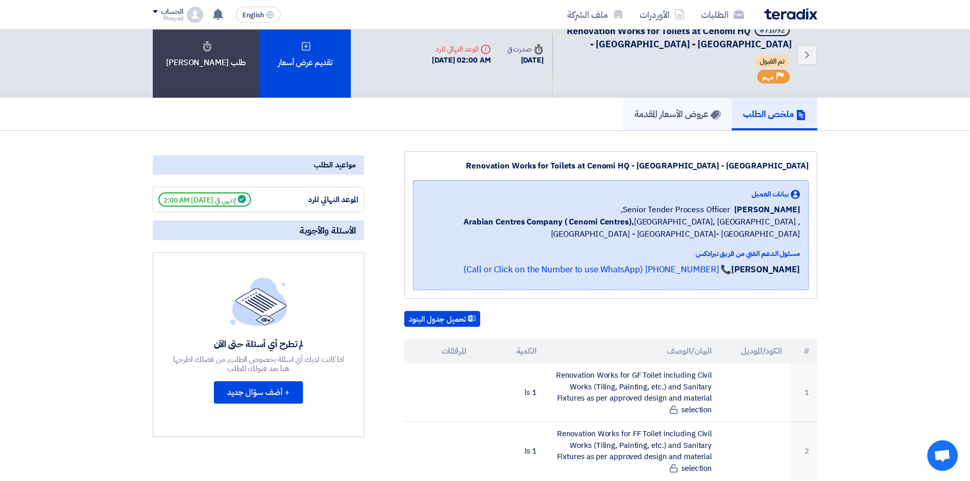
scroll to position [0, 0]
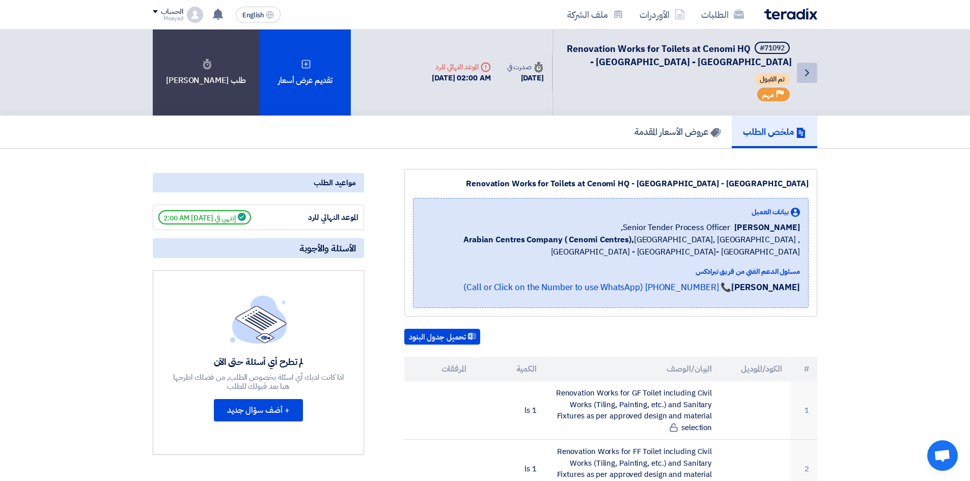
click at [644, 70] on icon "Back" at bounding box center [807, 73] width 12 height 12
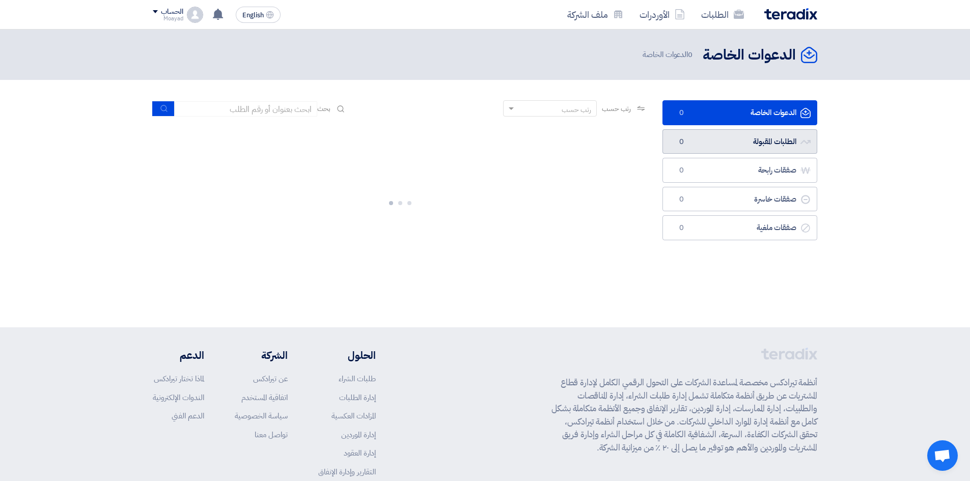
click at [644, 143] on link "الطلبات المقبولة الطلبات المقبولة 0" at bounding box center [740, 141] width 155 height 25
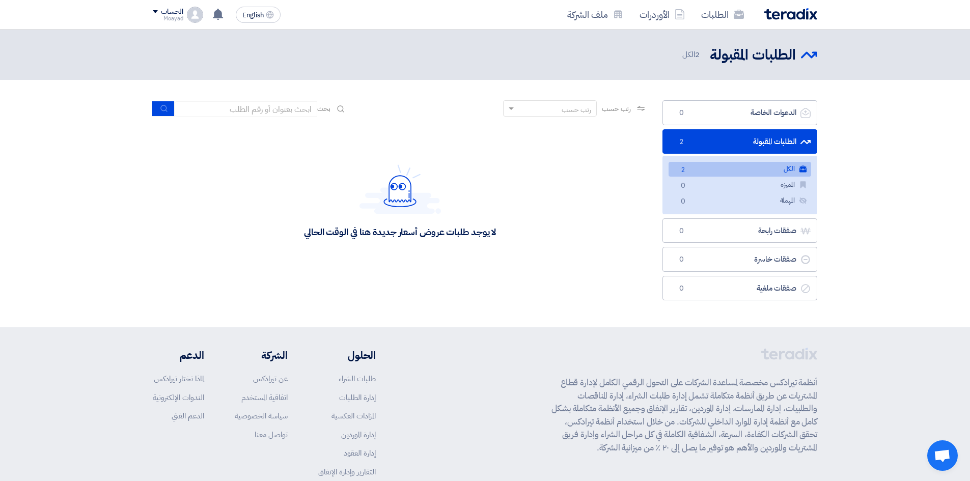
click at [523, 174] on div "لا يوجد طلبات عروض أسعار جديدة هنا في الوقت الحالي" at bounding box center [400, 201] width 495 height 153
